Goal: Task Accomplishment & Management: Manage account settings

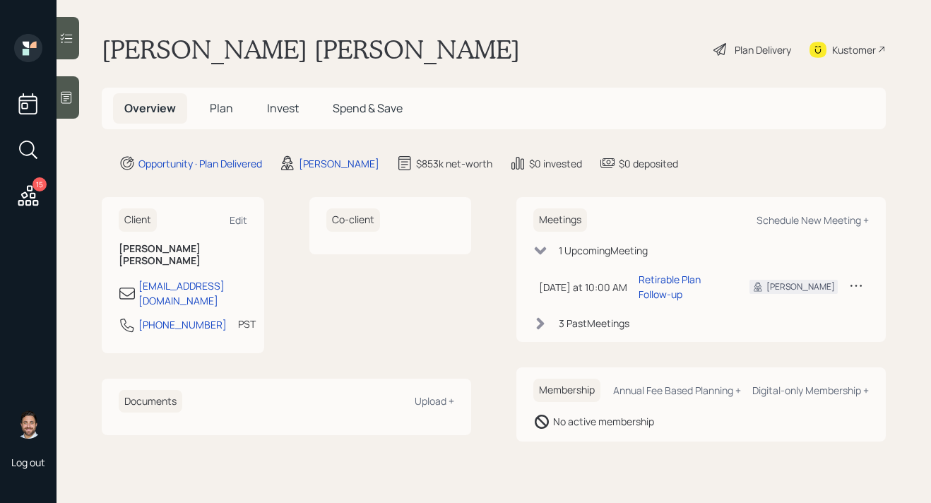
click at [218, 117] on h5 "Plan" at bounding box center [222, 108] width 46 height 30
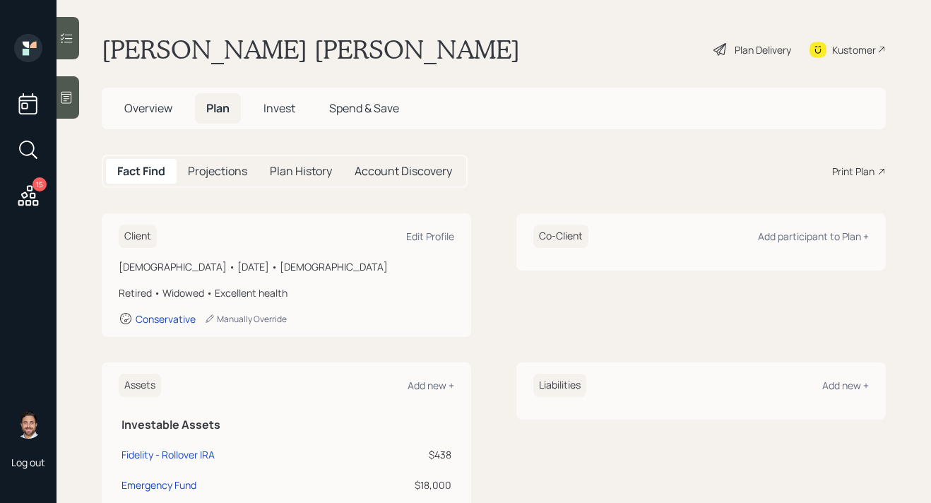
click at [758, 44] on div "Plan Delivery" at bounding box center [763, 49] width 57 height 15
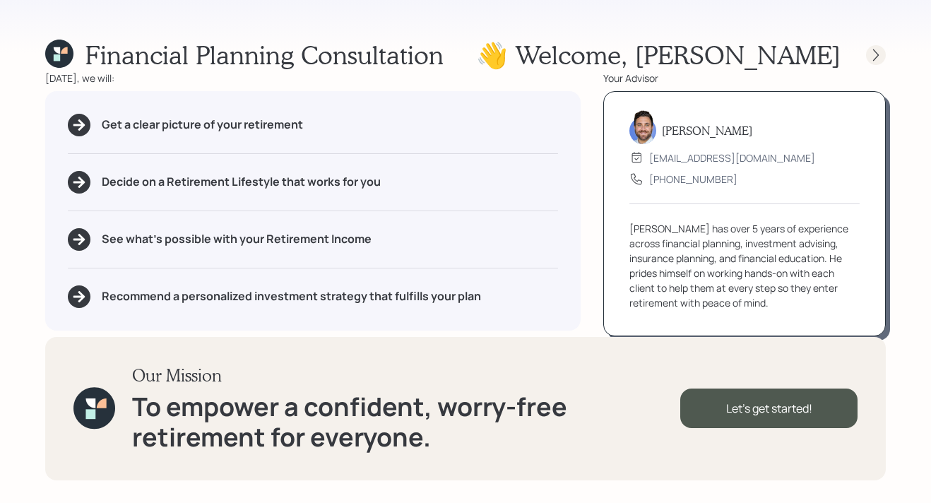
click at [881, 59] on icon at bounding box center [876, 55] width 14 height 14
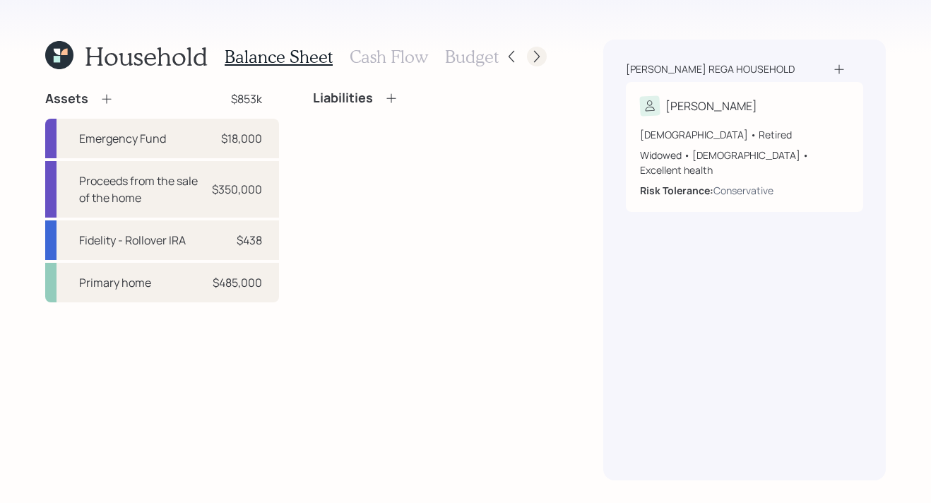
click at [538, 61] on icon at bounding box center [537, 56] width 14 height 14
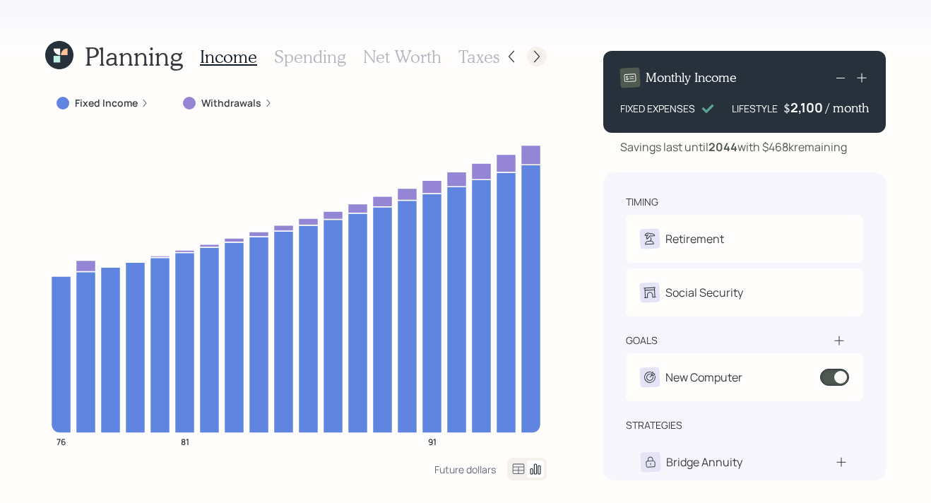
click at [538, 60] on icon at bounding box center [537, 56] width 14 height 14
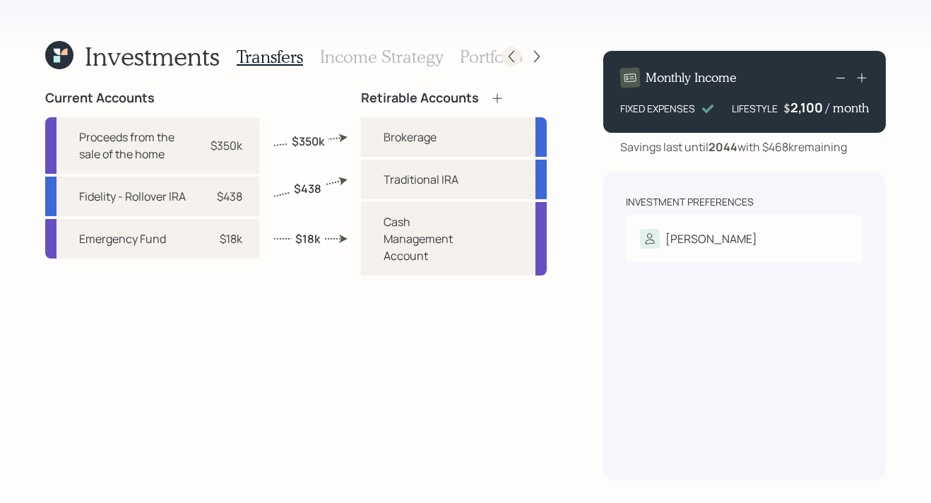
click at [512, 60] on icon at bounding box center [511, 56] width 14 height 14
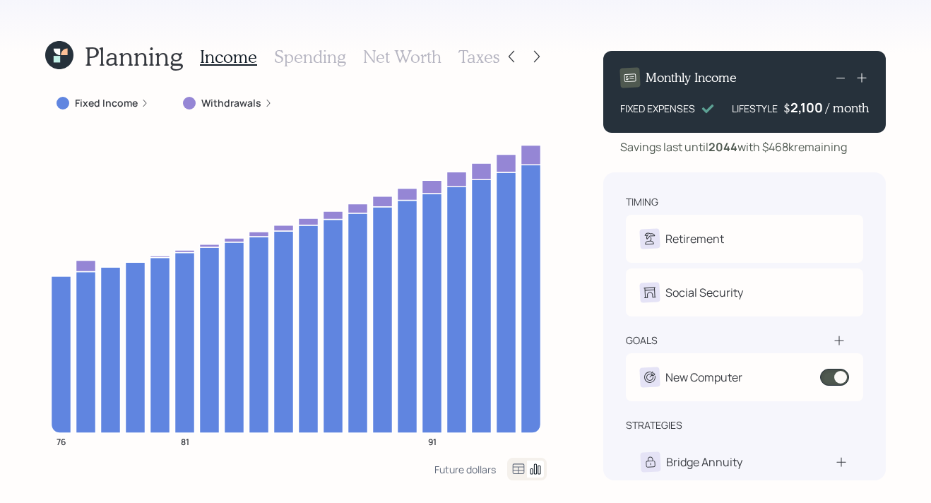
click at [62, 61] on icon at bounding box center [59, 55] width 28 height 28
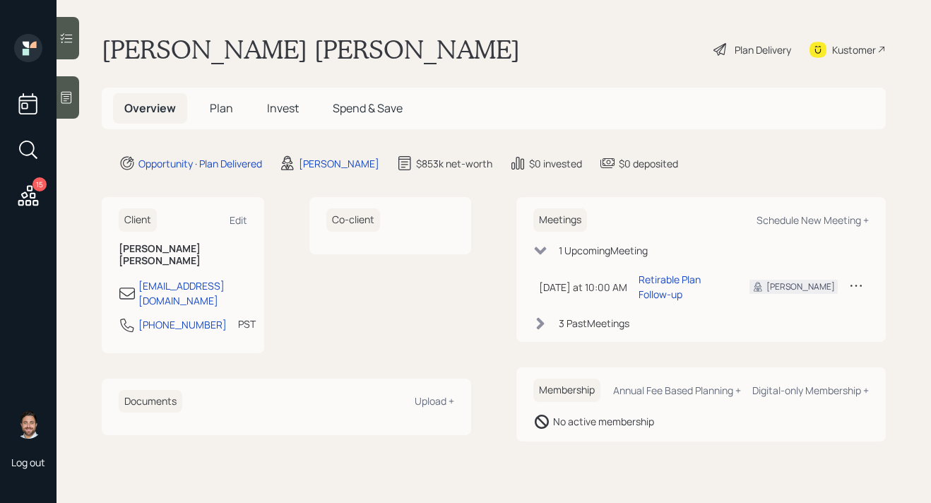
click at [227, 107] on span "Plan" at bounding box center [221, 108] width 23 height 16
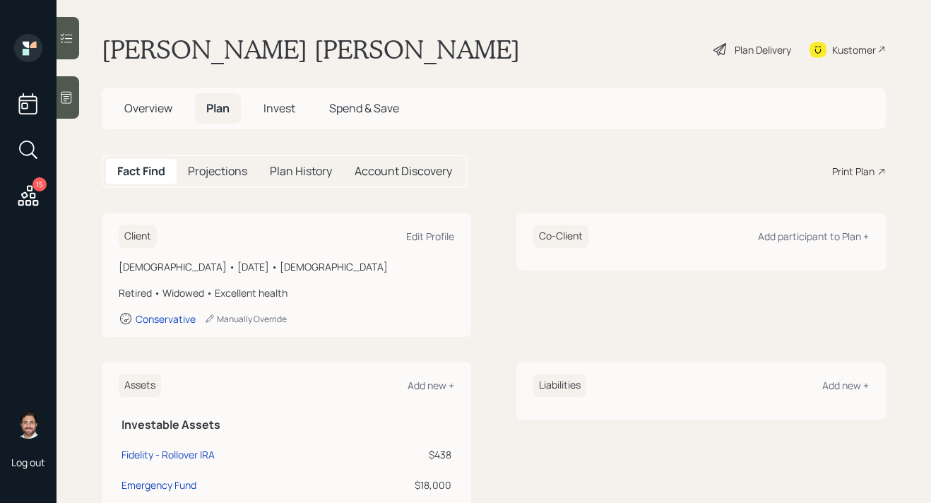
click at [284, 110] on span "Invest" at bounding box center [280, 108] width 32 height 16
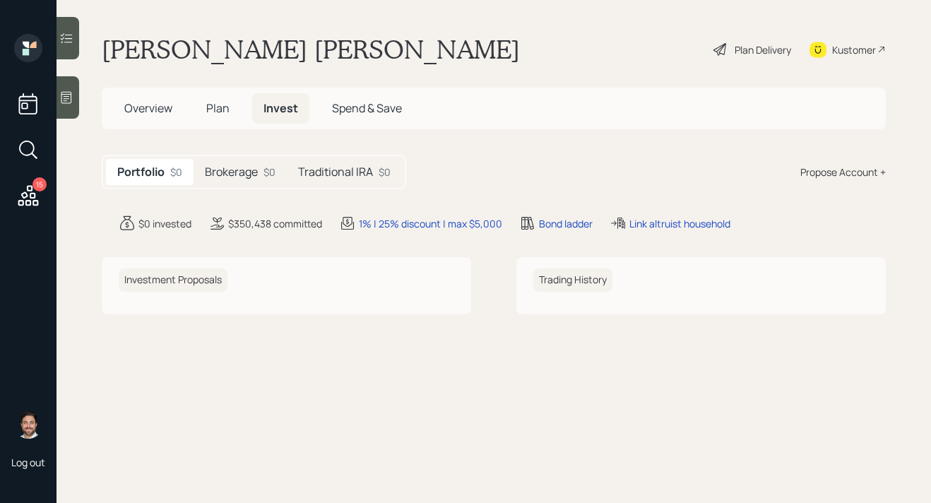
click at [224, 105] on span "Plan" at bounding box center [217, 108] width 23 height 16
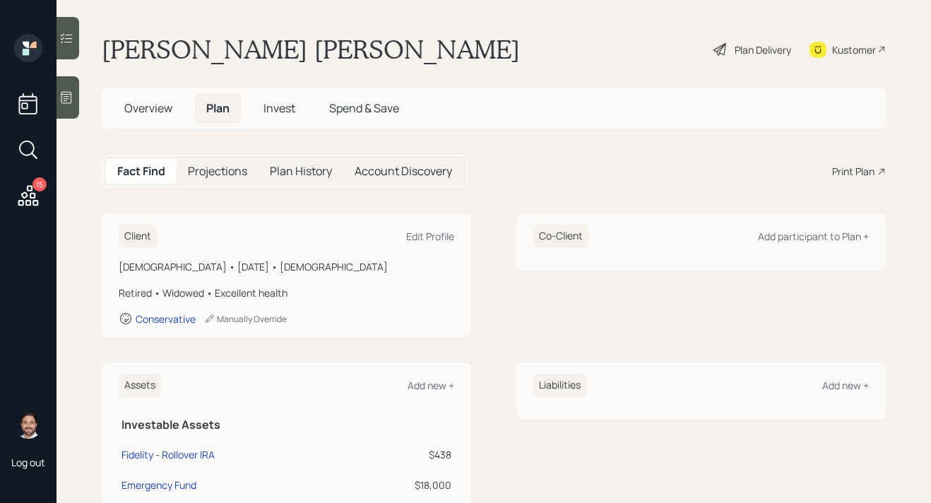
click at [148, 102] on span "Overview" at bounding box center [148, 108] width 48 height 16
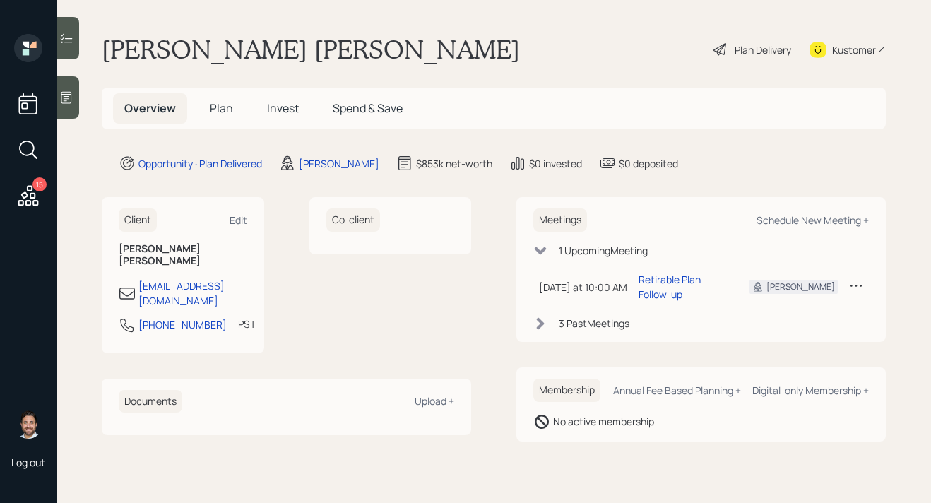
click at [281, 112] on span "Invest" at bounding box center [283, 108] width 32 height 16
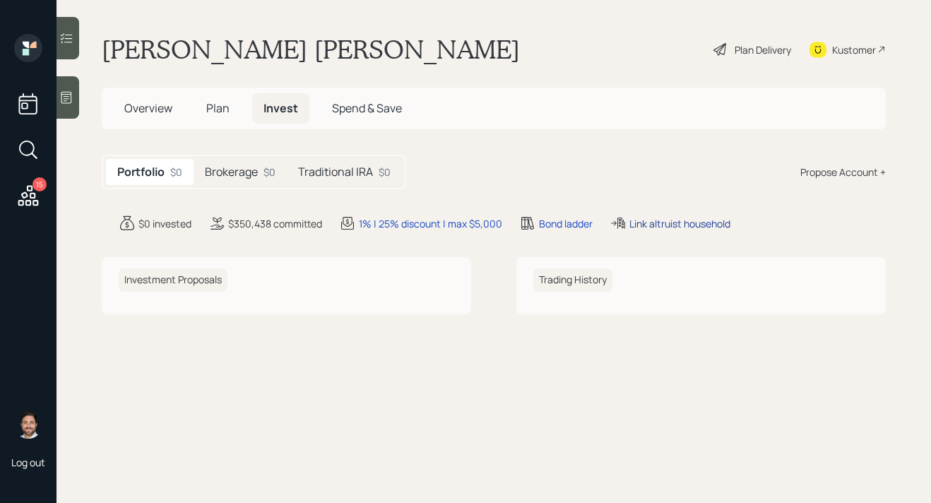
click at [719, 225] on div "Link altruist household" at bounding box center [680, 223] width 101 height 15
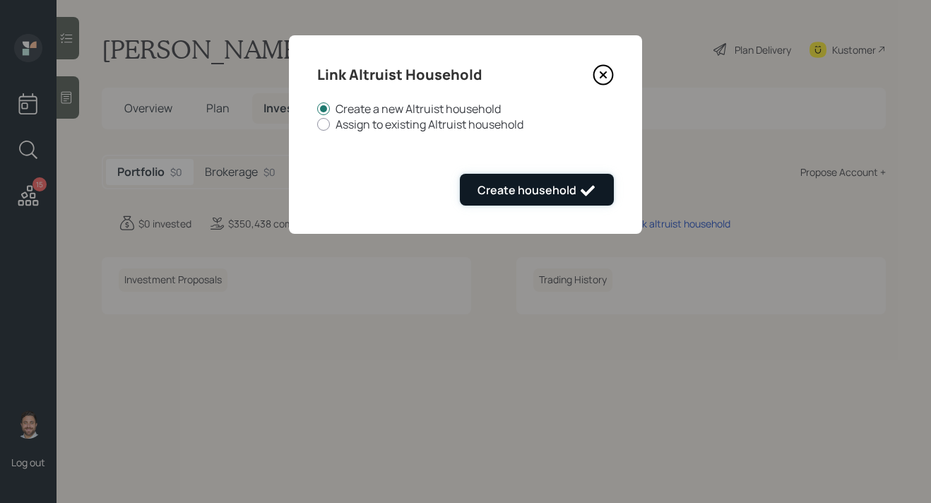
click at [589, 177] on button "Create household" at bounding box center [537, 190] width 154 height 32
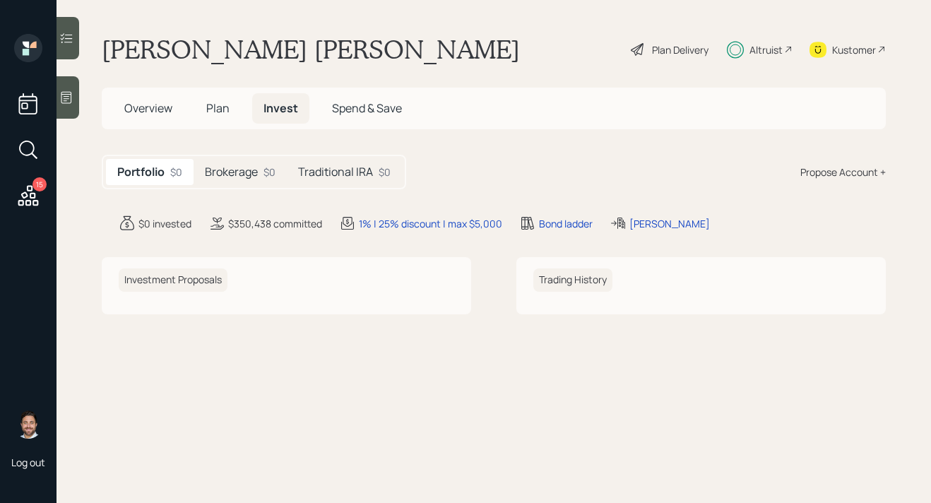
click at [780, 51] on div "Altruist" at bounding box center [766, 49] width 33 height 15
click at [756, 53] on div "Altruist" at bounding box center [766, 49] width 33 height 15
click at [263, 175] on div "Brokerage $0" at bounding box center [240, 172] width 93 height 26
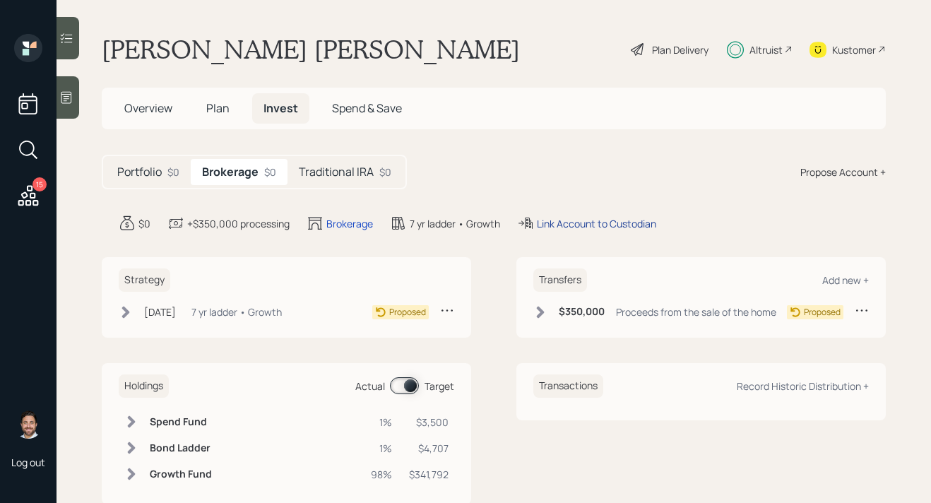
click at [620, 223] on div "Link Account to Custodian" at bounding box center [596, 223] width 119 height 15
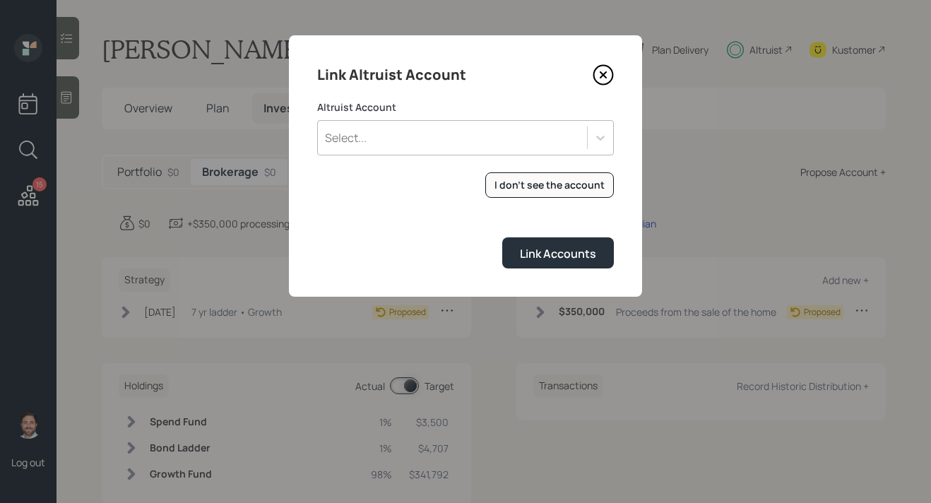
click at [481, 146] on div "Select..." at bounding box center [452, 138] width 269 height 24
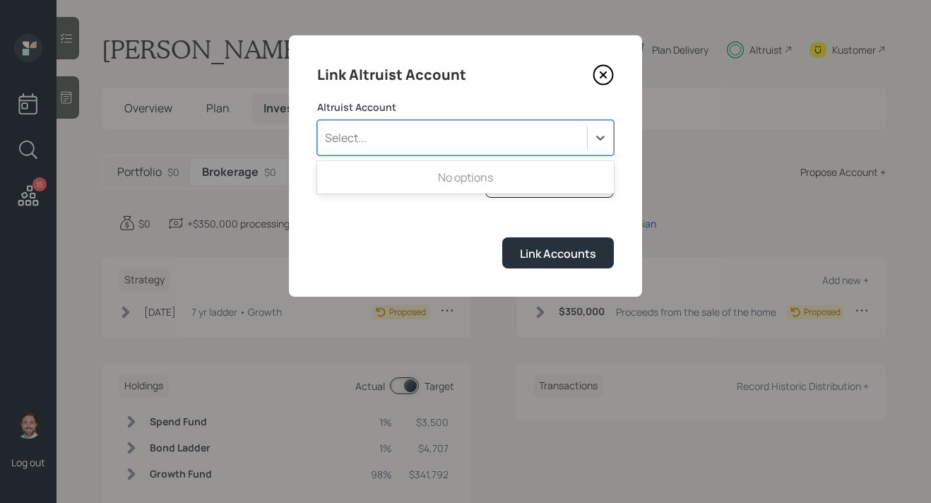
click at [481, 146] on div "Select..." at bounding box center [452, 138] width 269 height 24
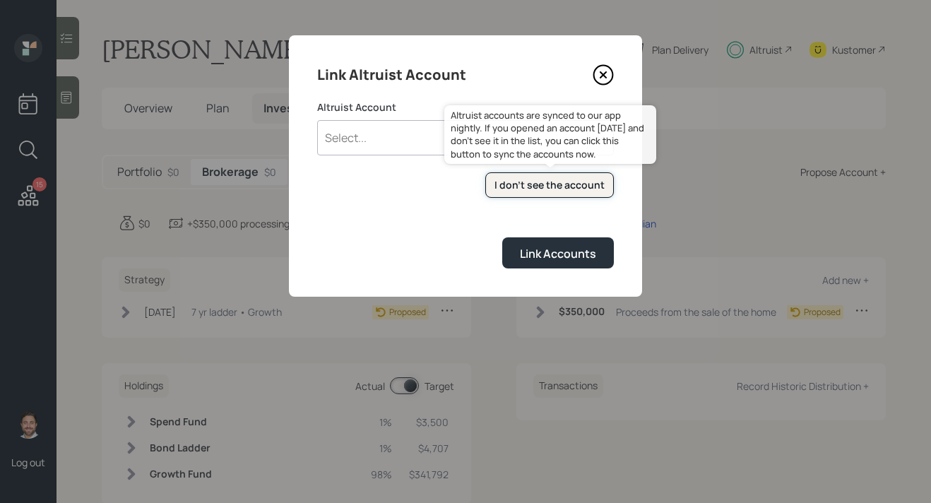
click at [510, 182] on div "I don't see the account" at bounding box center [550, 185] width 110 height 14
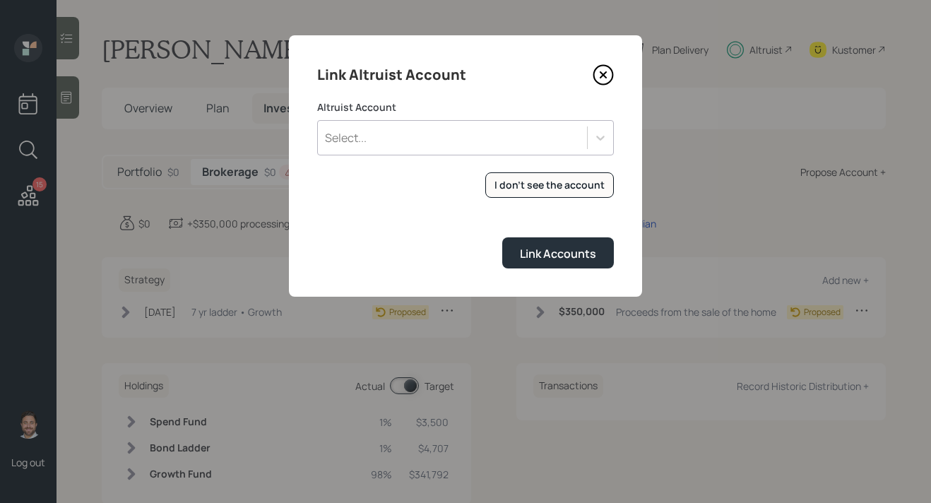
click at [430, 141] on div "Select..." at bounding box center [452, 138] width 269 height 24
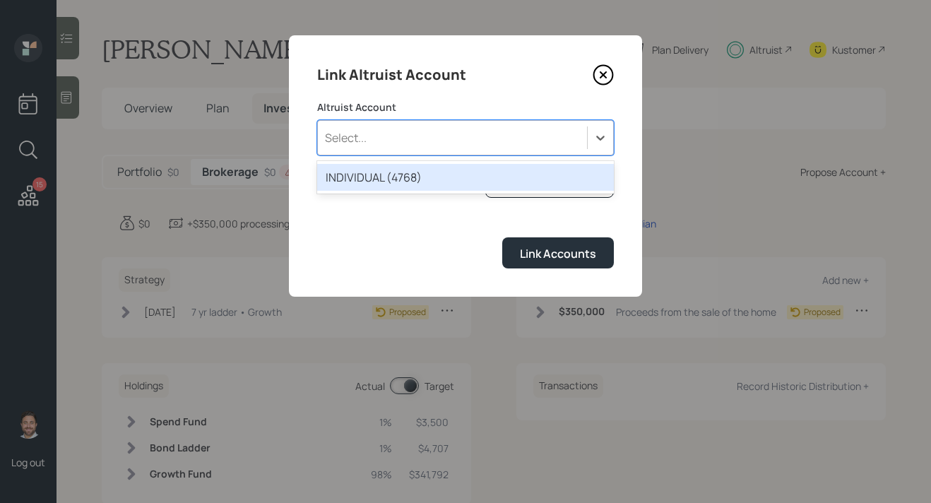
click at [426, 182] on div "INDIVIDUAL (4768)" at bounding box center [465, 177] width 297 height 27
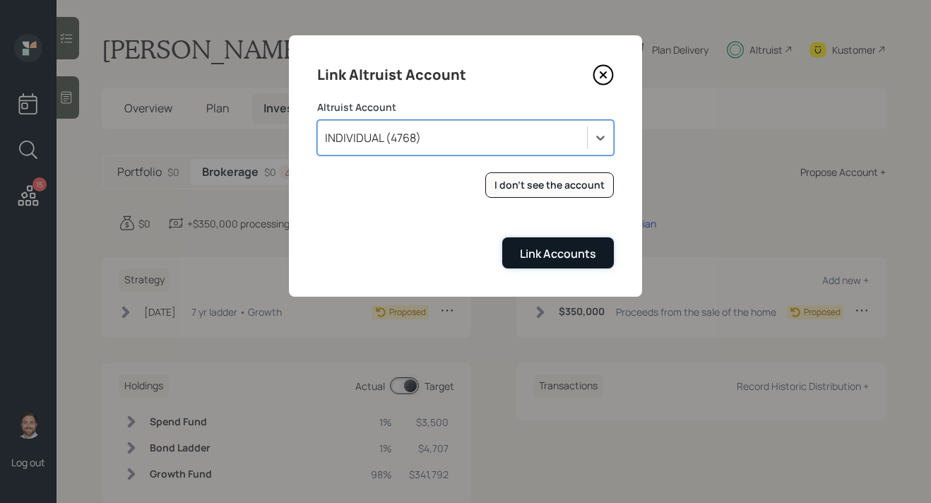
click at [558, 266] on button "Link Accounts" at bounding box center [558, 252] width 112 height 30
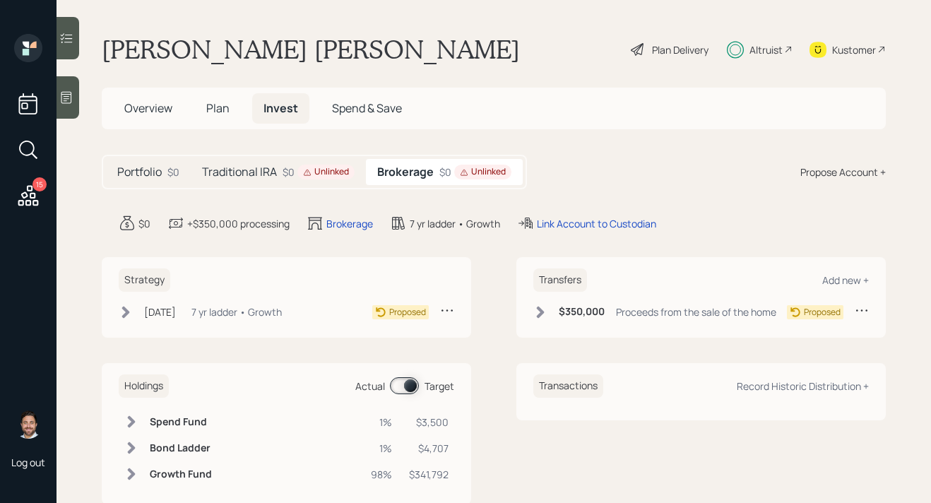
click at [261, 172] on h5 "Traditional IRA" at bounding box center [239, 171] width 75 height 13
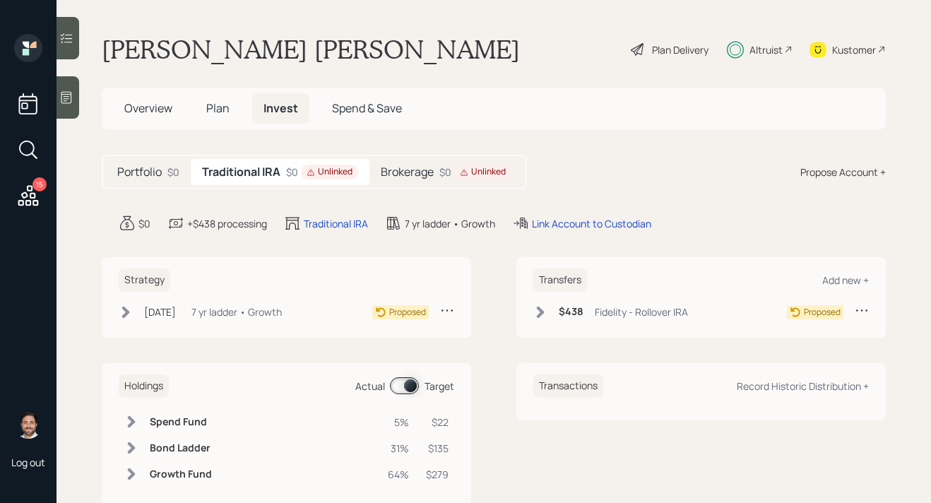
click at [453, 310] on icon at bounding box center [447, 310] width 11 height 2
click at [406, 350] on div "Cancel Strategy" at bounding box center [404, 350] width 102 height 13
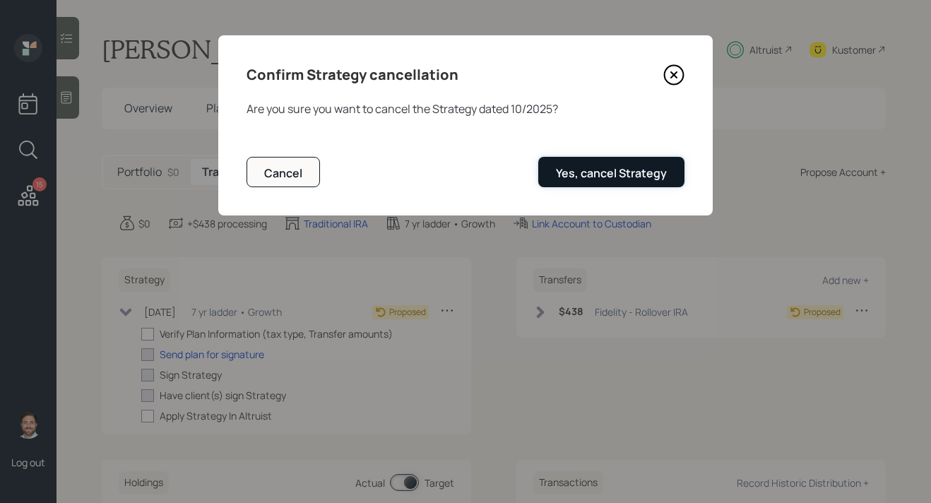
click at [627, 174] on div "Yes, cancel Strategy" at bounding box center [611, 173] width 111 height 16
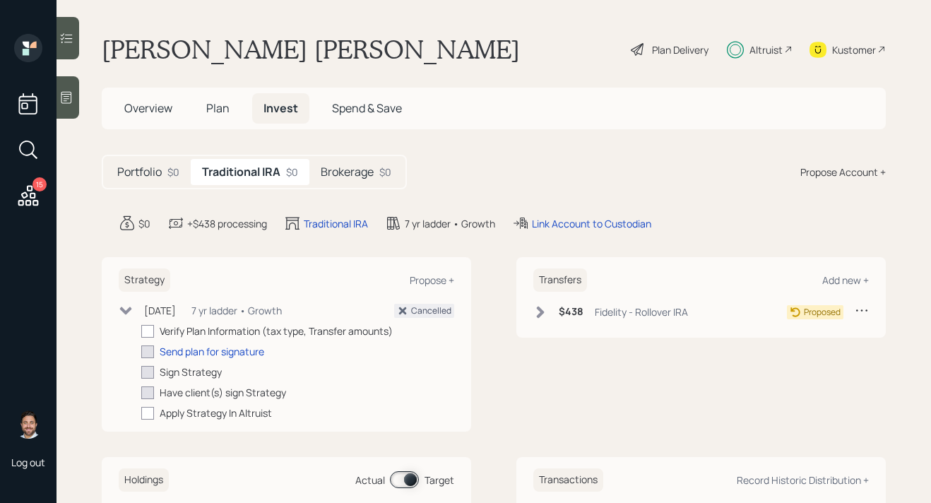
click at [868, 320] on div at bounding box center [862, 312] width 14 height 18
click at [824, 355] on div "Cancel Transfer" at bounding box center [818, 350] width 102 height 13
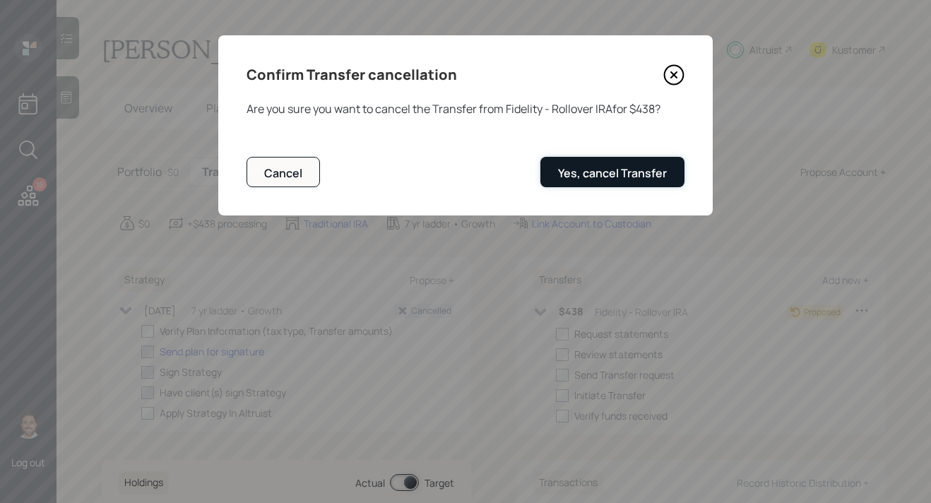
click at [633, 174] on div "Yes, cancel Transfer" at bounding box center [612, 173] width 109 height 16
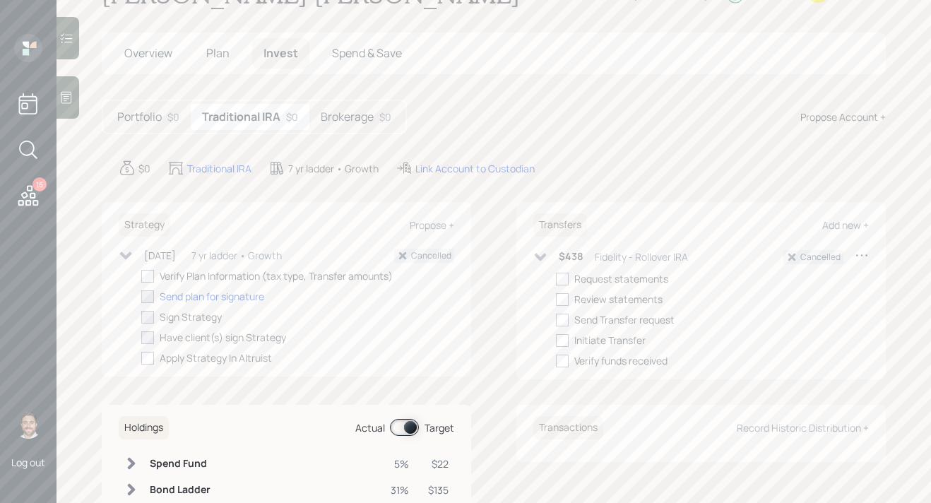
scroll to position [71, 0]
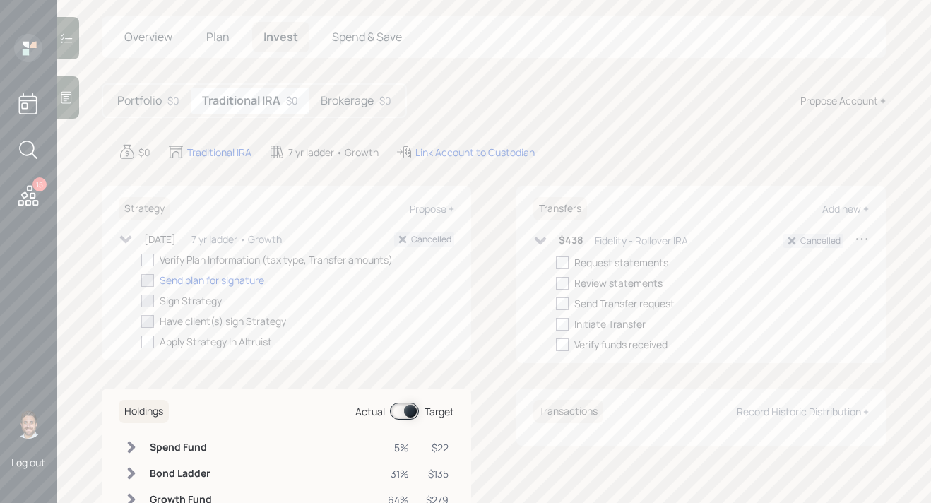
click at [126, 238] on icon at bounding box center [126, 239] width 14 height 14
click at [538, 243] on icon at bounding box center [540, 241] width 14 height 14
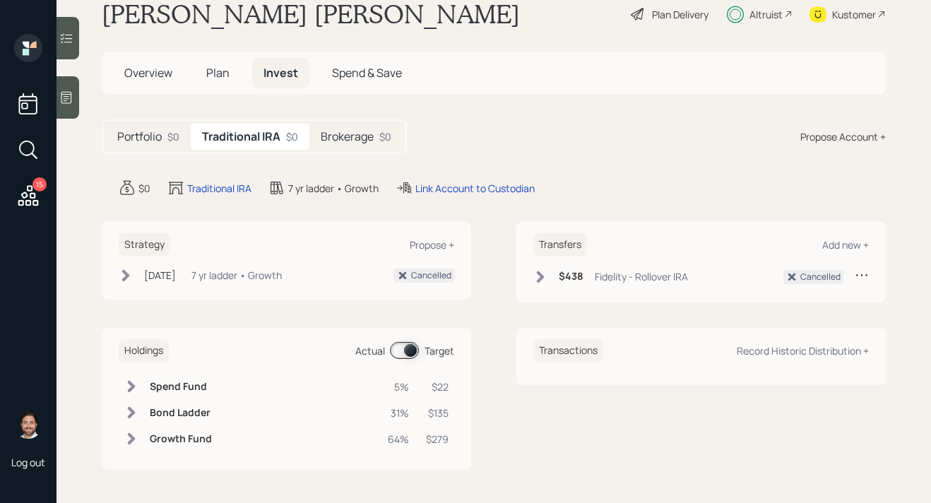
click at [339, 140] on h5 "Brokerage" at bounding box center [347, 136] width 53 height 13
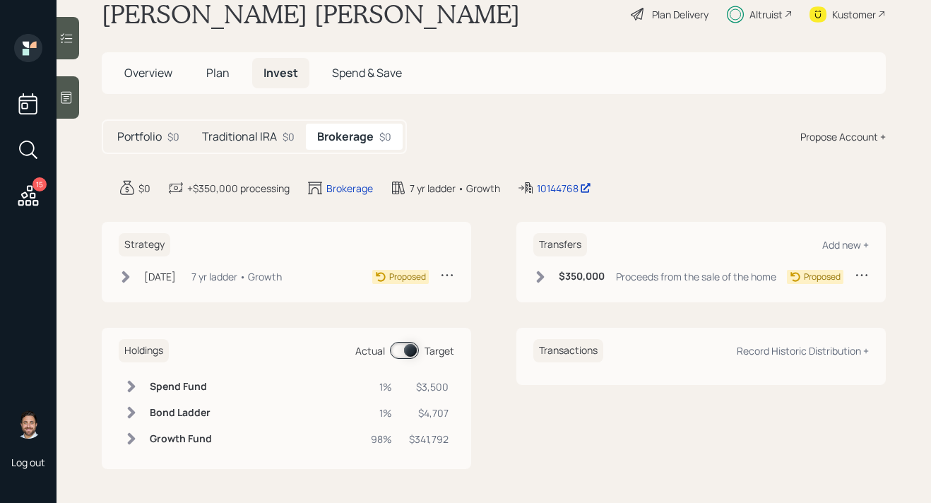
click at [126, 282] on icon at bounding box center [126, 277] width 14 height 14
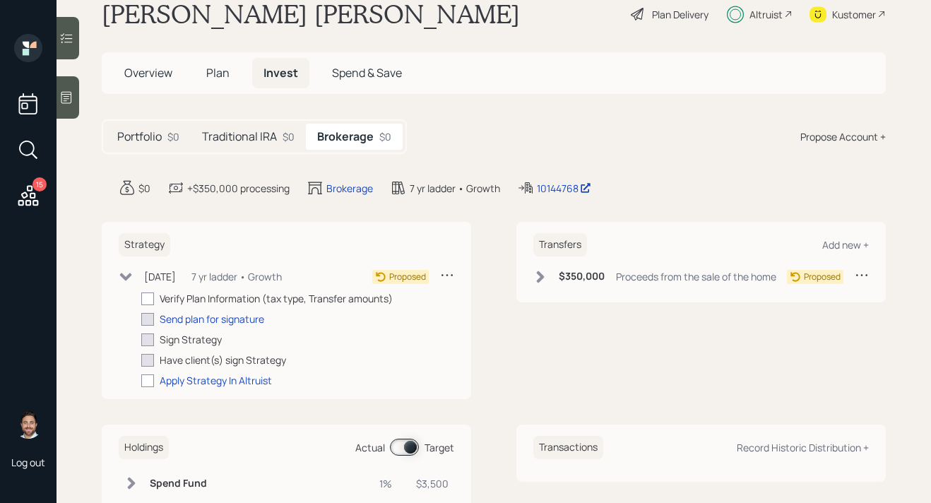
scroll to position [71, 0]
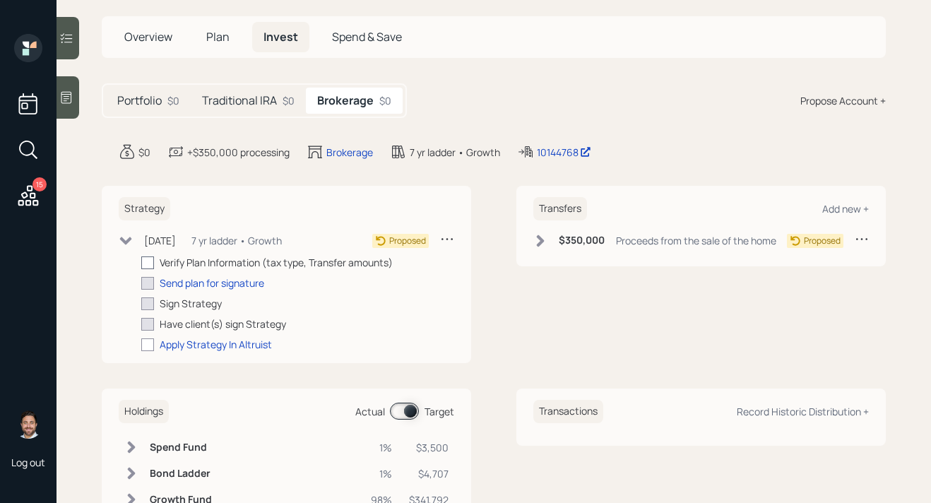
click at [147, 259] on div at bounding box center [147, 262] width 13 height 13
click at [141, 262] on input "checkbox" at bounding box center [141, 262] width 1 height 1
checkbox input "true"
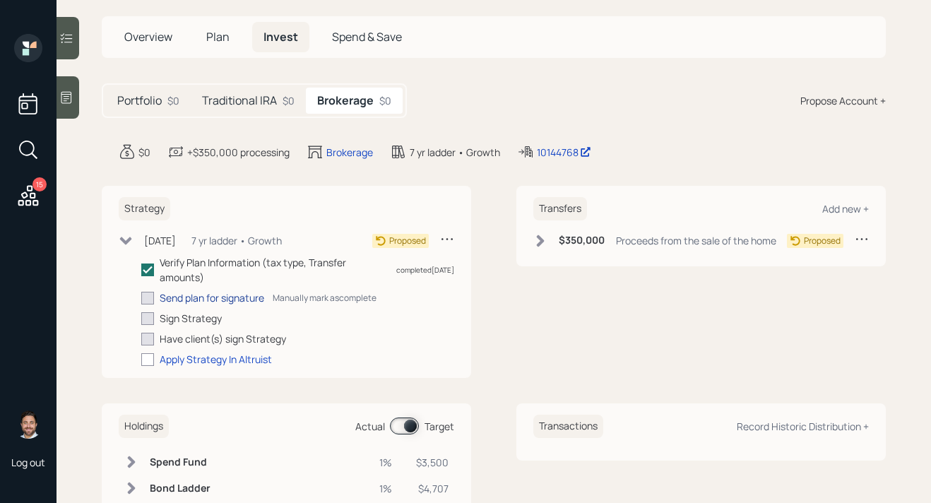
click at [179, 300] on div "Send plan for signature" at bounding box center [212, 297] width 105 height 15
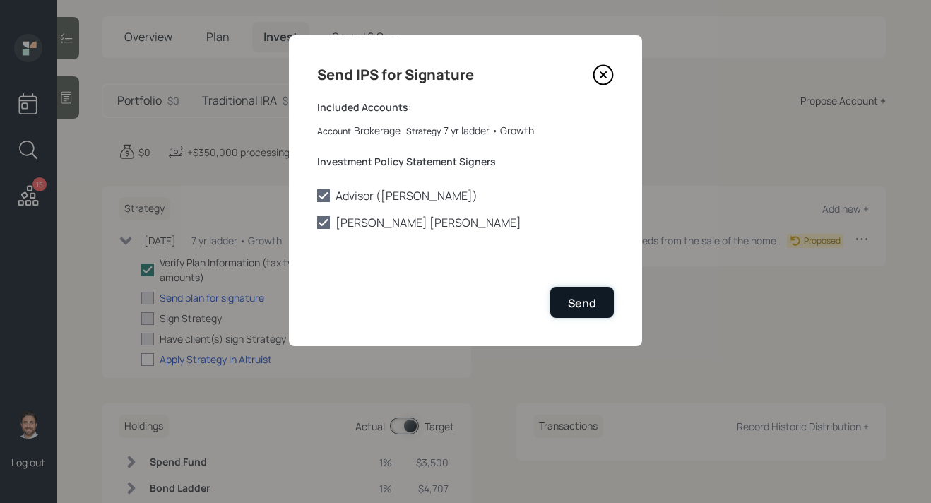
click at [596, 307] on div "Send" at bounding box center [582, 303] width 28 height 16
checkbox input "true"
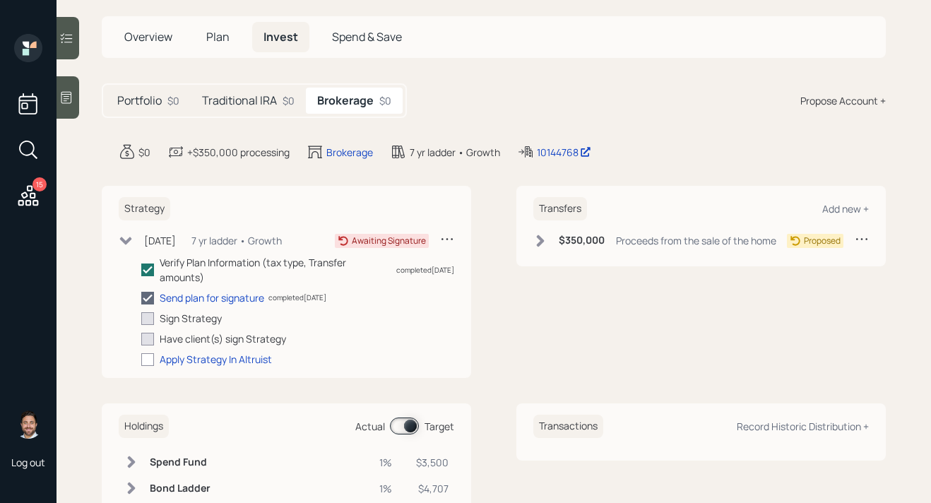
click at [129, 243] on icon at bounding box center [126, 241] width 14 height 14
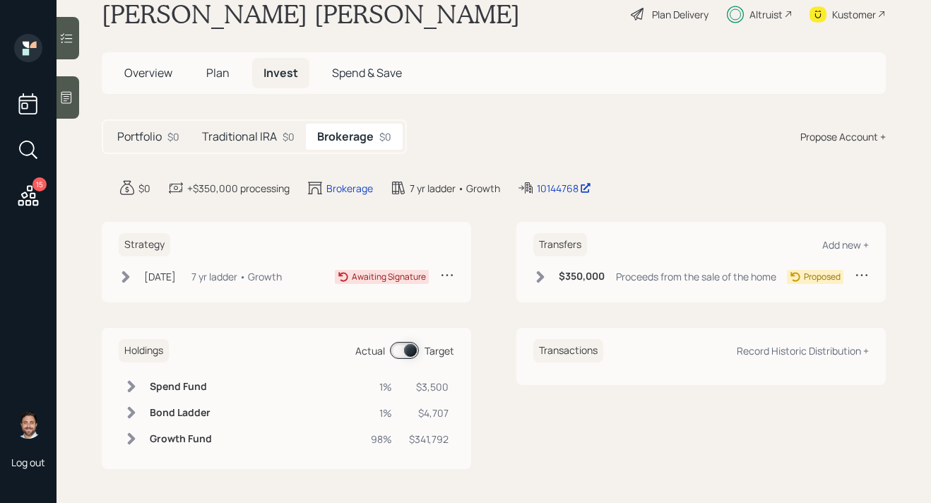
click at [546, 276] on icon at bounding box center [540, 277] width 14 height 14
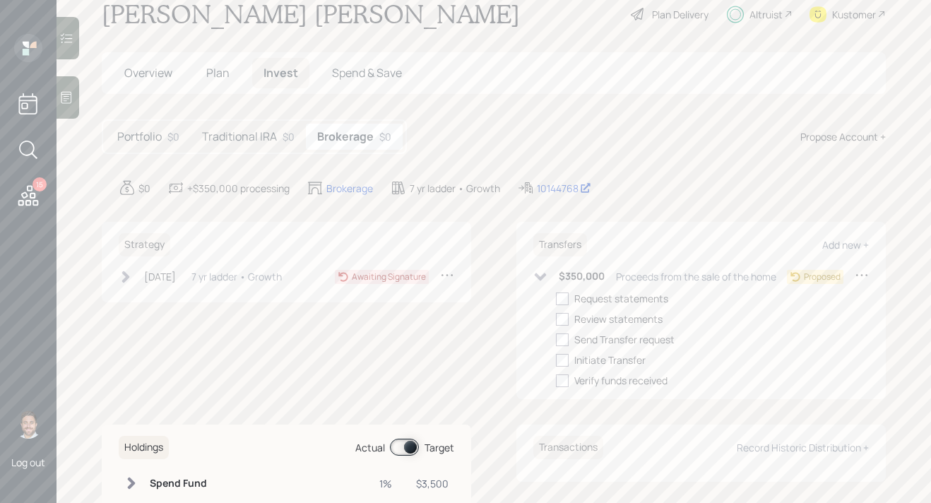
scroll to position [71, 0]
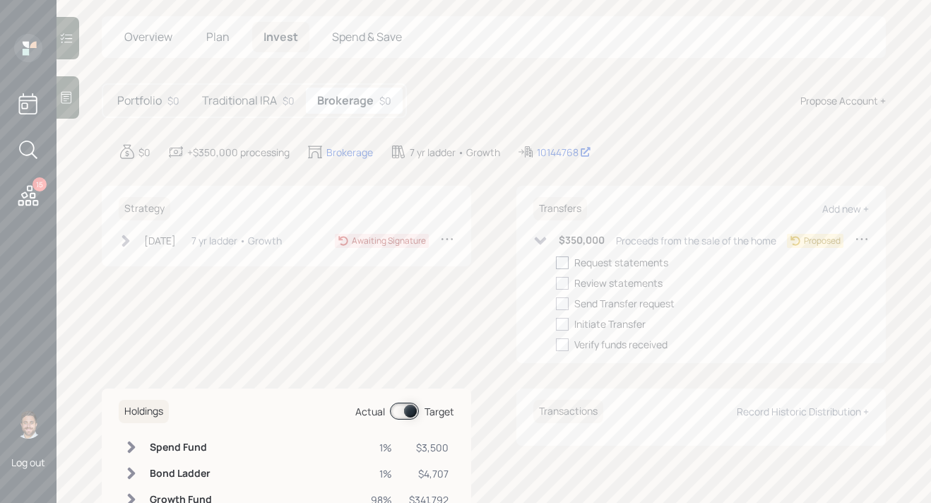
click at [562, 263] on div at bounding box center [562, 262] width 13 height 13
click at [556, 263] on input "checkbox" at bounding box center [555, 262] width 1 height 1
checkbox input "true"
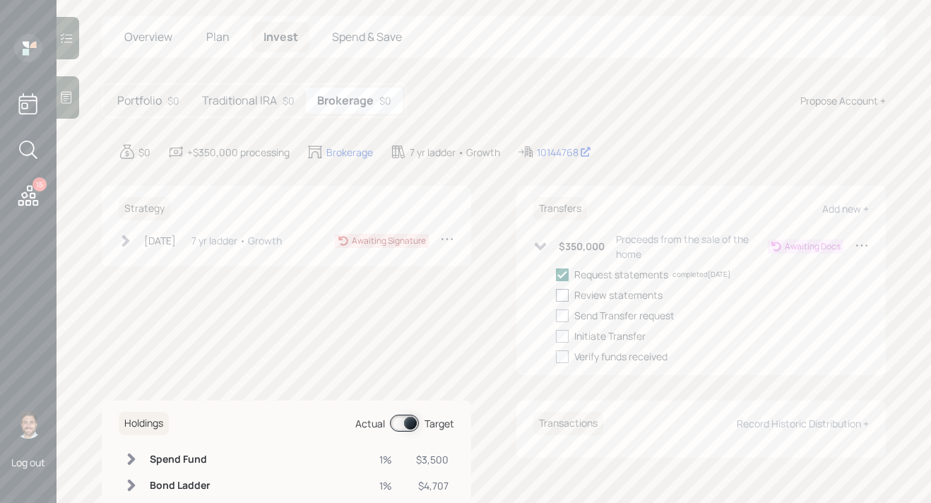
click at [563, 295] on div at bounding box center [562, 295] width 13 height 13
click at [556, 295] on input "checkbox" at bounding box center [555, 295] width 1 height 1
checkbox input "true"
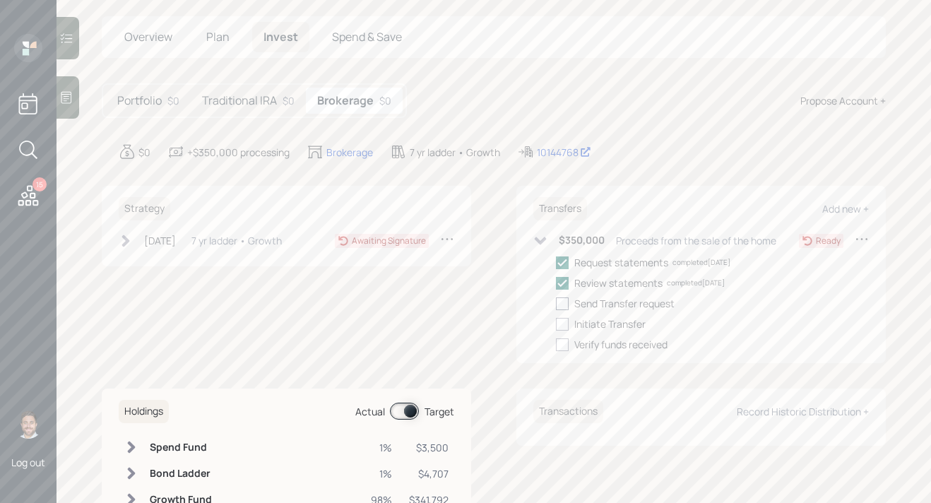
click at [563, 305] on div at bounding box center [562, 303] width 13 height 13
click at [556, 304] on input "checkbox" at bounding box center [555, 303] width 1 height 1
checkbox input "true"
click at [541, 244] on icon at bounding box center [540, 241] width 14 height 14
